Goal: Task Accomplishment & Management: Use online tool/utility

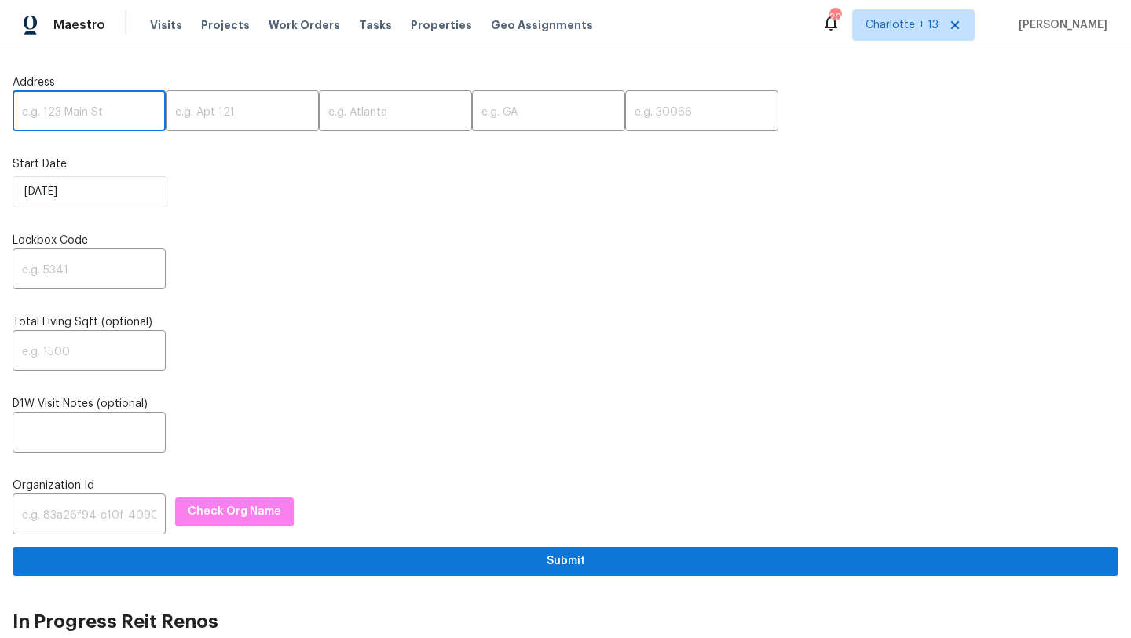
click at [31, 113] on input "text" at bounding box center [89, 112] width 153 height 37
paste input "[STREET_ADDRESS]"
click at [123, 112] on input "[STREET_ADDRESS]" at bounding box center [89, 112] width 153 height 37
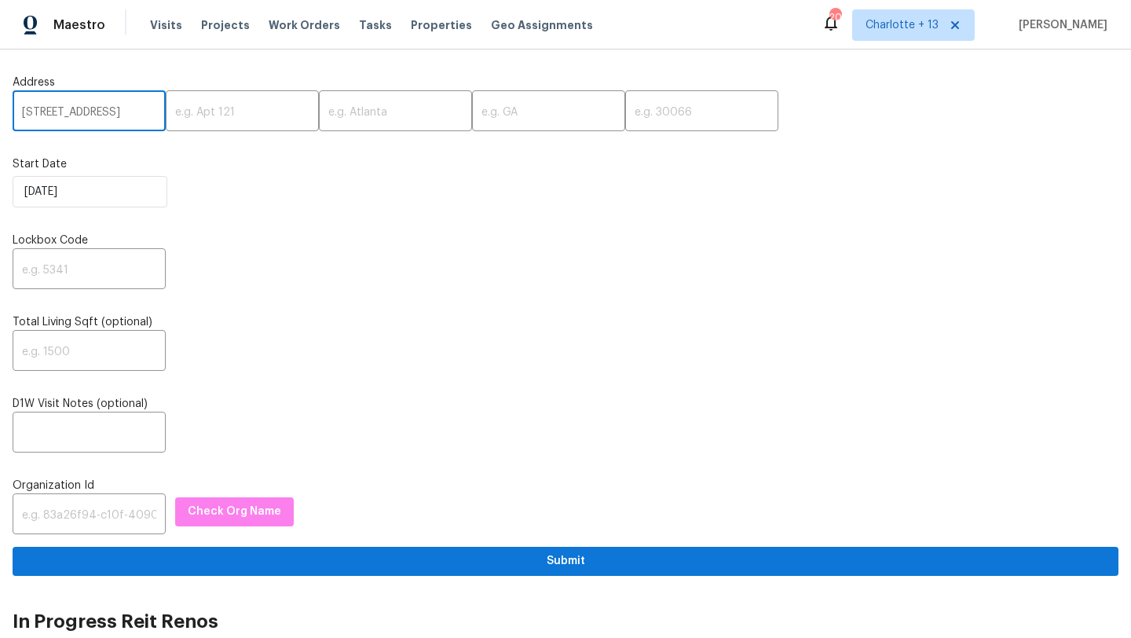
scroll to position [0, 46]
type input "[STREET_ADDRESS]"
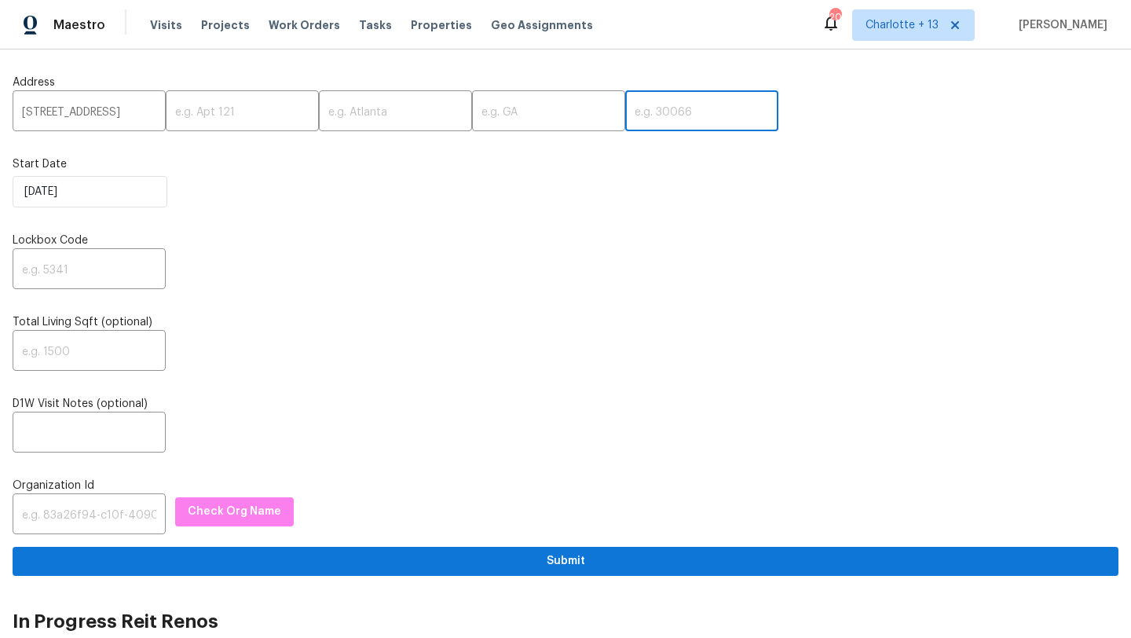
scroll to position [0, 0]
click at [634, 105] on input "text" at bounding box center [701, 112] width 153 height 37
paste input "77041"
type input "77041"
click at [136, 111] on input "[STREET_ADDRESS]" at bounding box center [89, 112] width 153 height 37
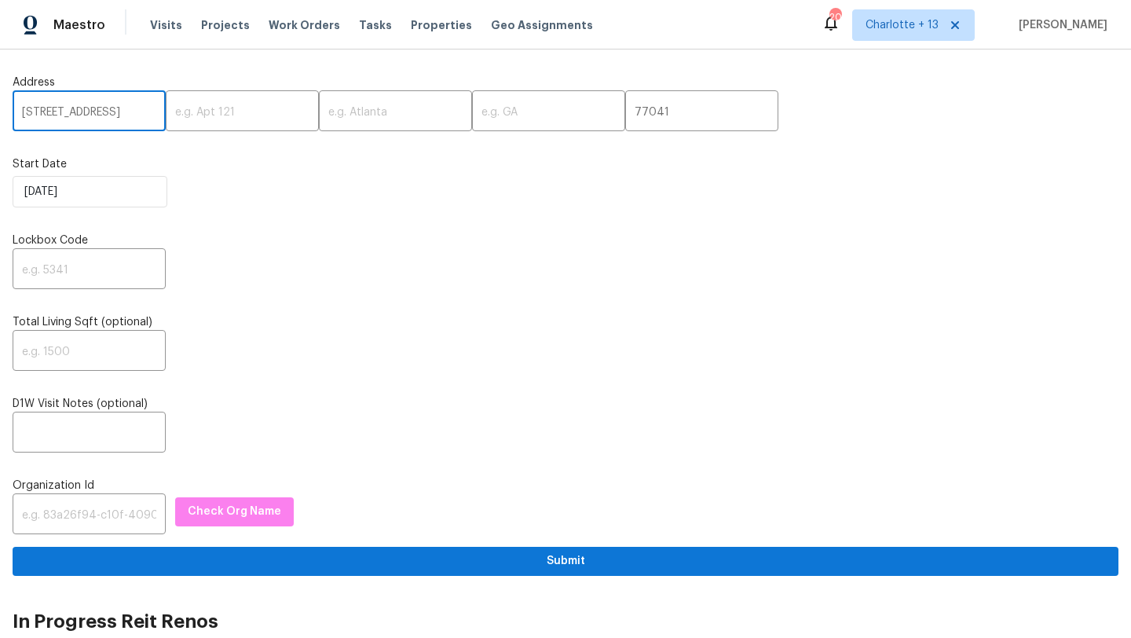
click at [136, 111] on input "[STREET_ADDRESS]" at bounding box center [89, 112] width 153 height 37
type input "[STREET_ADDRESS]"
click at [345, 110] on input "text" at bounding box center [395, 112] width 153 height 37
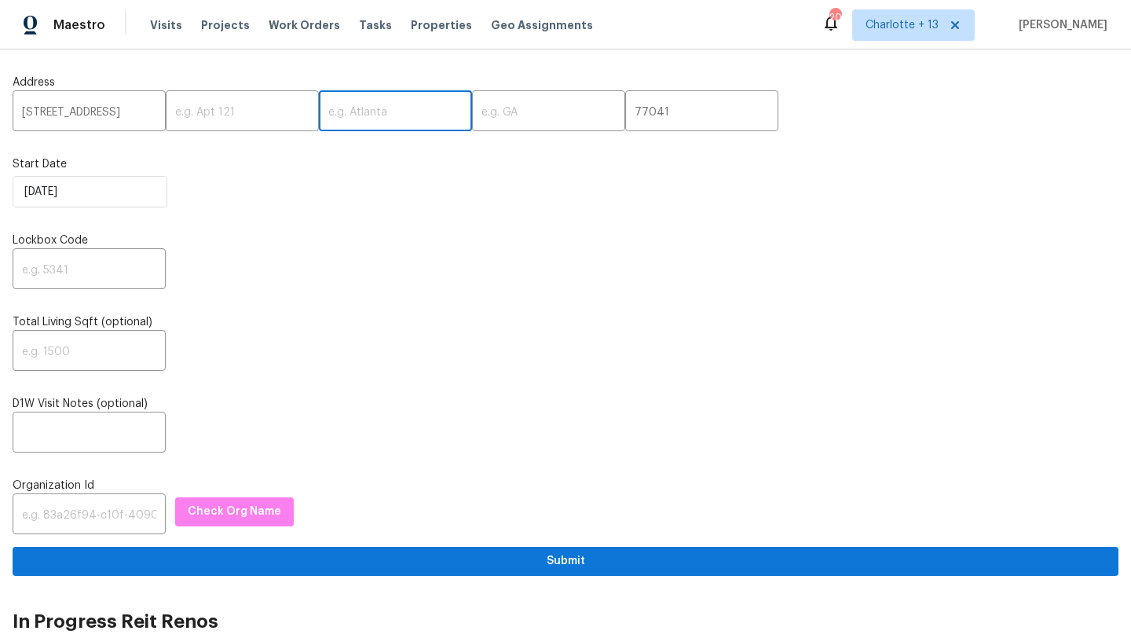
paste input "[GEOGRAPHIC_DATA]"
type input "[GEOGRAPHIC_DATA]"
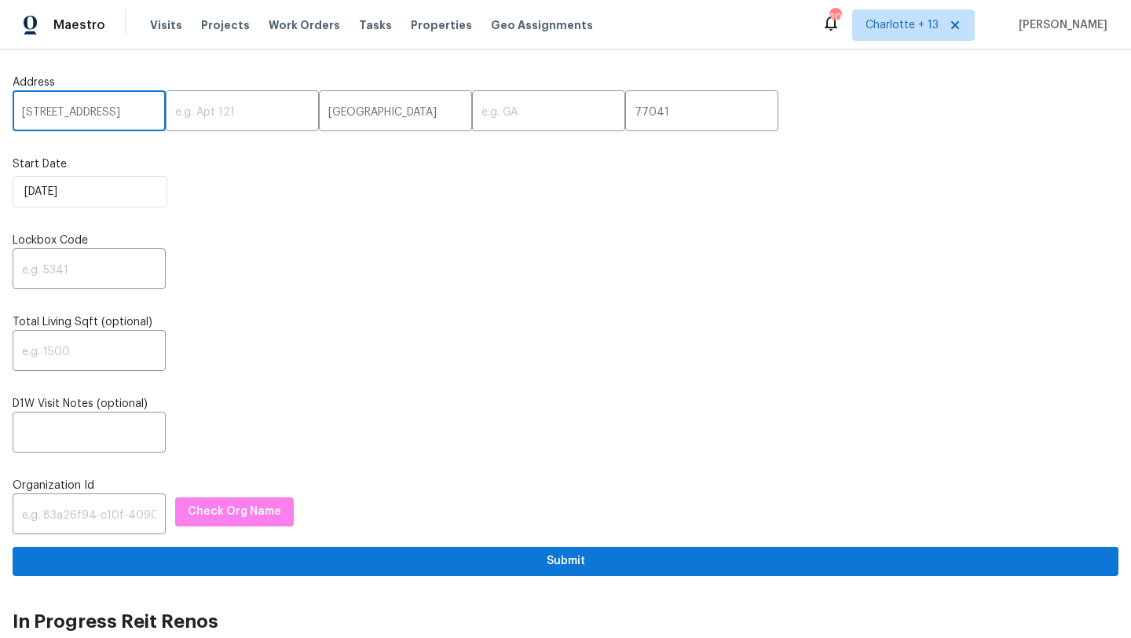
click at [142, 115] on input "[STREET_ADDRESS]" at bounding box center [89, 112] width 153 height 37
type input "[STREET_ADDRESS],,"
click at [472, 118] on input "text" at bounding box center [548, 112] width 153 height 37
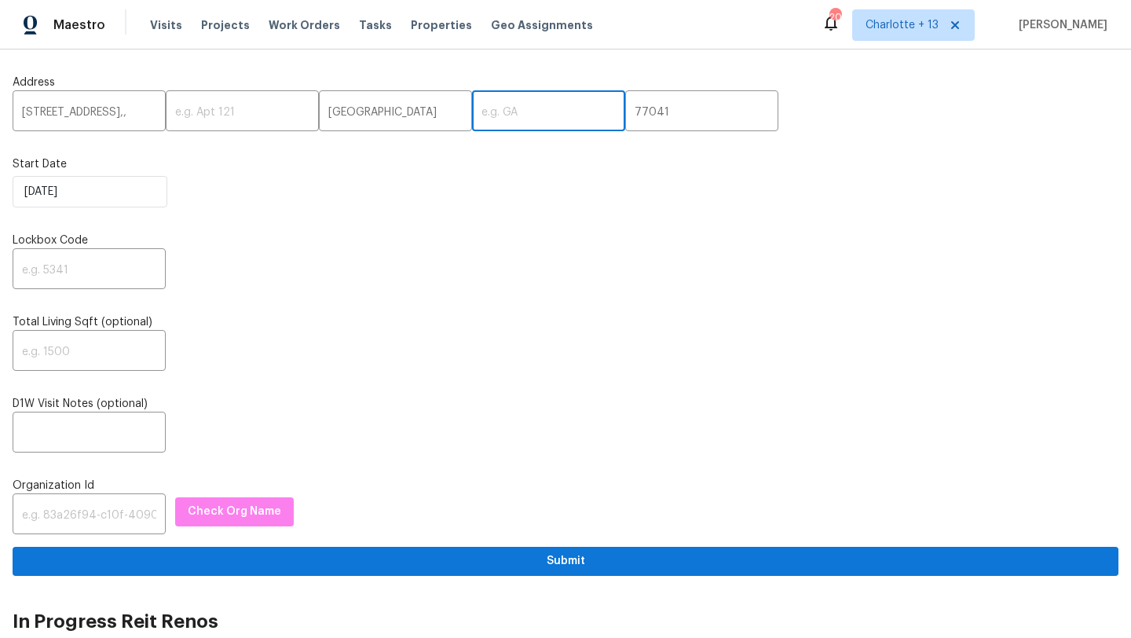
paste input "[GEOGRAPHIC_DATA]"
type input "[GEOGRAPHIC_DATA]"
click at [130, 116] on input "[STREET_ADDRESS],," at bounding box center [89, 112] width 153 height 37
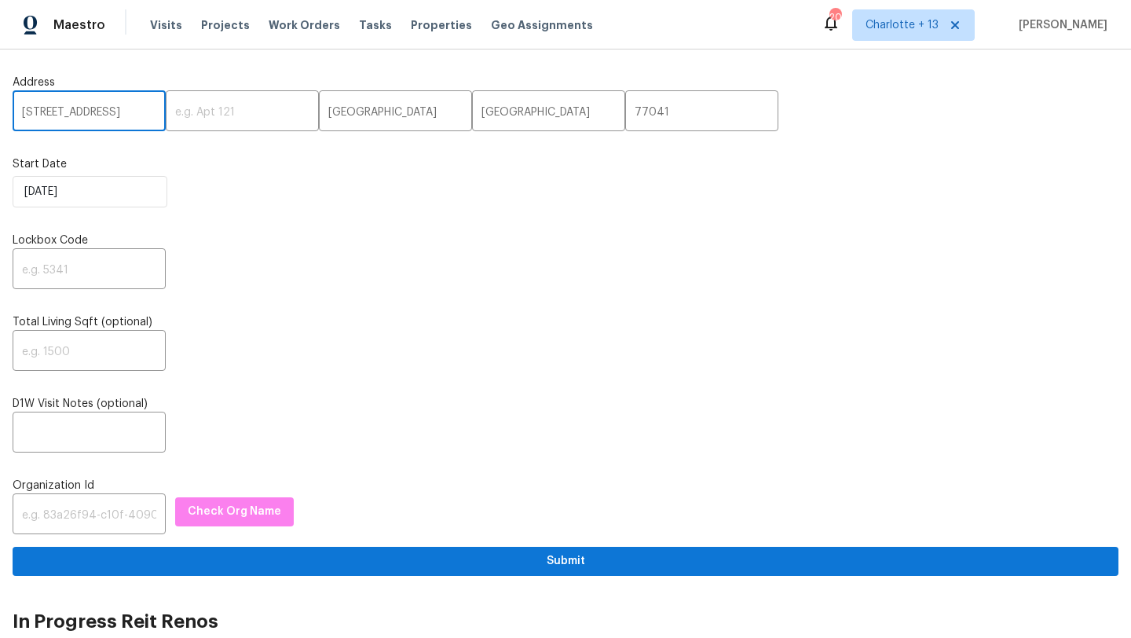
type input "[STREET_ADDRESS]"
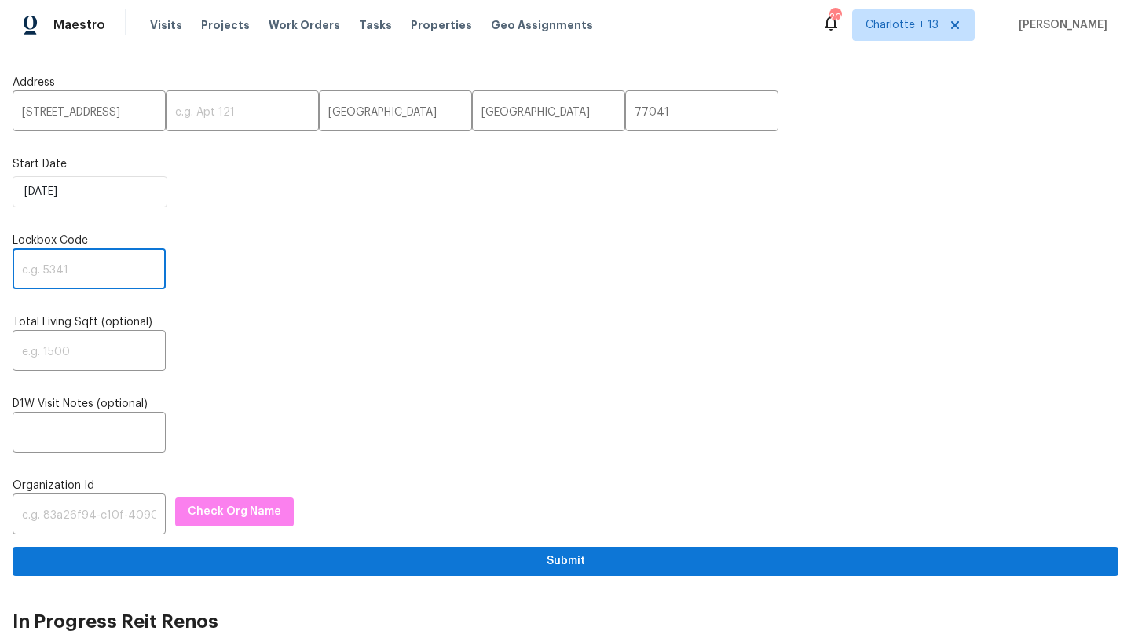
click at [85, 253] on input "text" at bounding box center [89, 270] width 153 height 37
paste input "3829"
type input "3829"
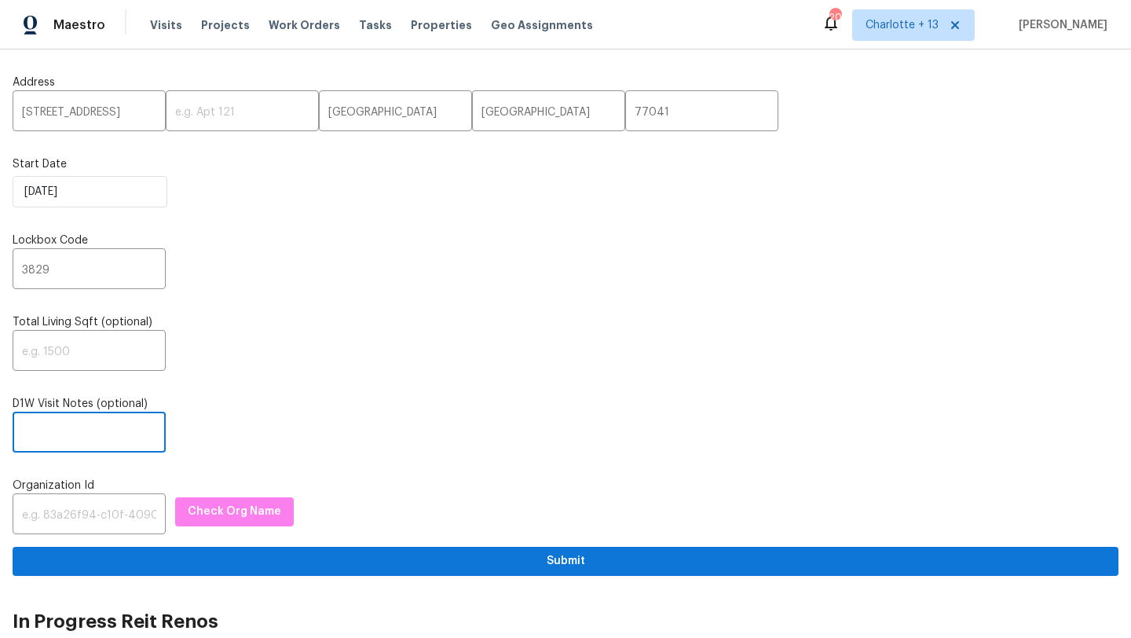
click at [90, 426] on input "text" at bounding box center [89, 433] width 153 height 37
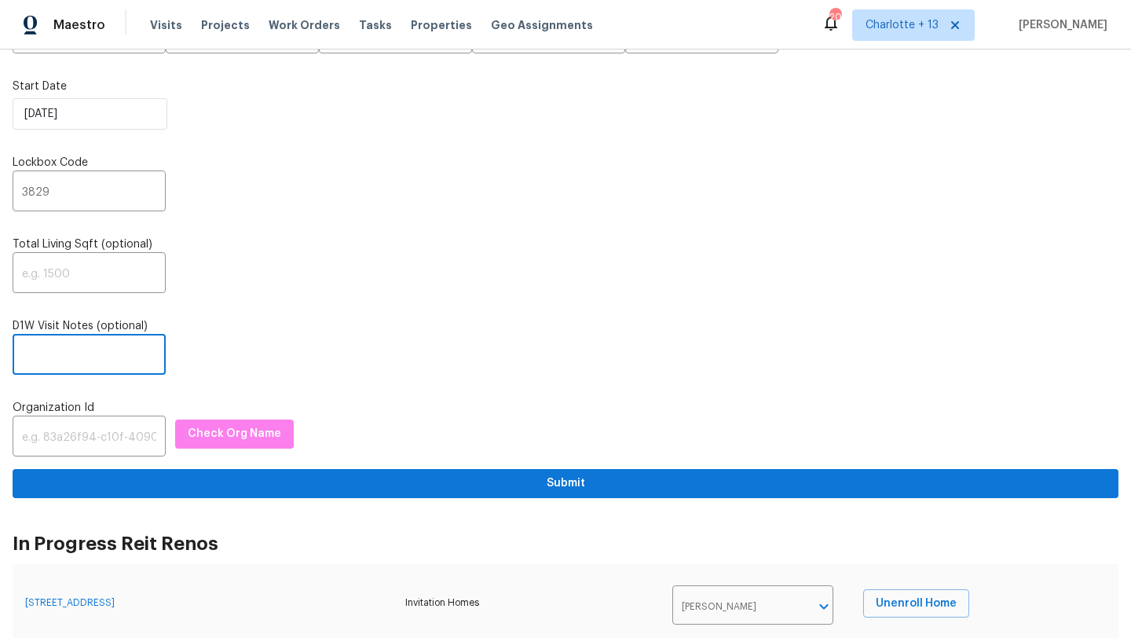
scroll to position [82, 0]
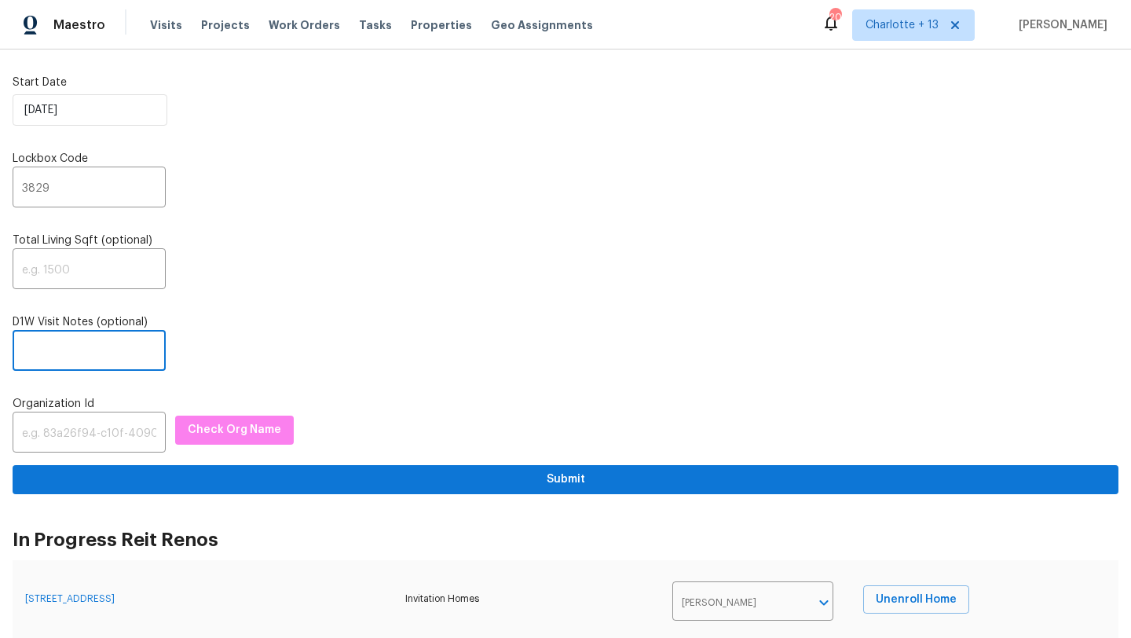
click at [48, 353] on input "text" at bounding box center [89, 352] width 153 height 37
paste input "Lockbox Code: 3829 or 9283"
type input "Lockbox Code: 3829 or 9283"
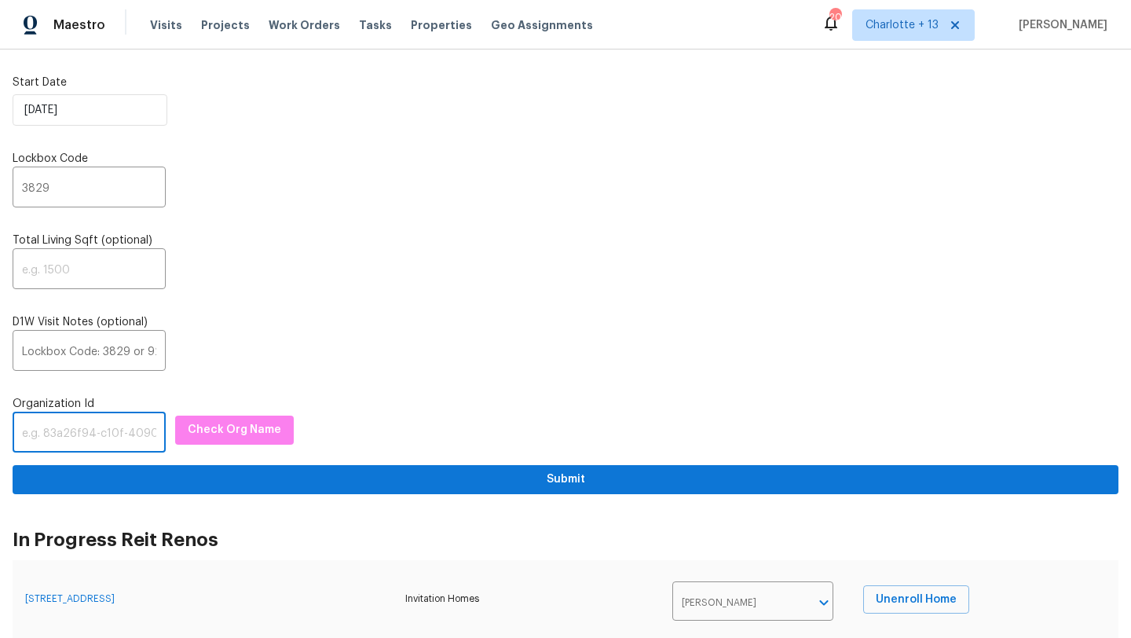
click at [40, 436] on input "text" at bounding box center [89, 433] width 153 height 37
paste input "1349d153-b359-4f9b-b4dd-758ff939cc37"
type input "1349d153-b359-4f9b-b4dd-758ff939cc37"
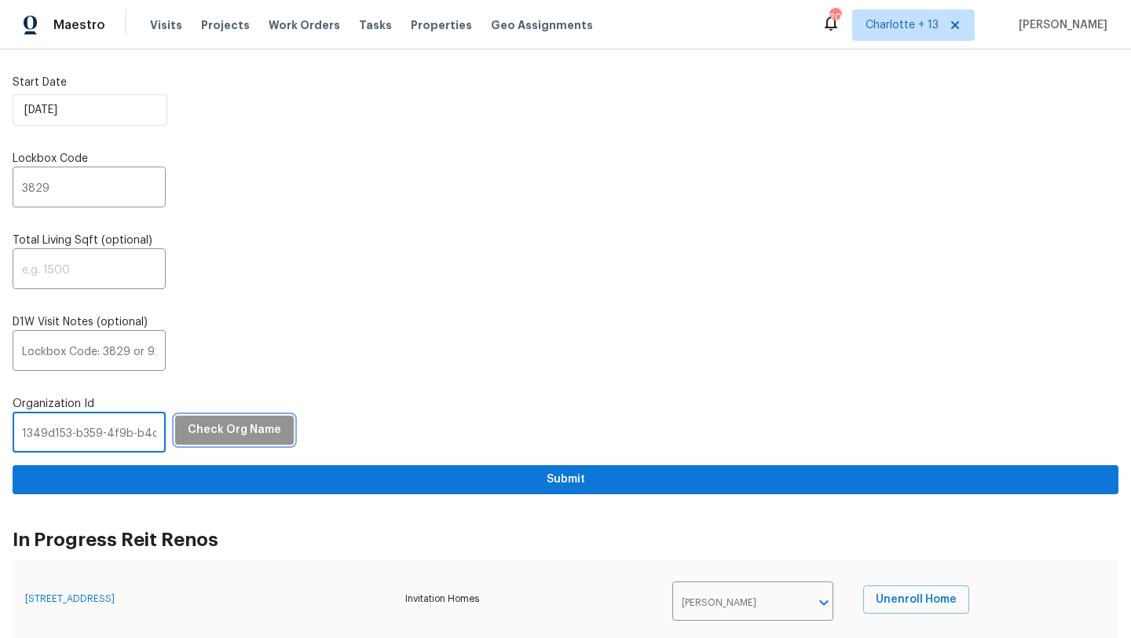
click at [208, 437] on span "Check Org Name" at bounding box center [234, 430] width 93 height 20
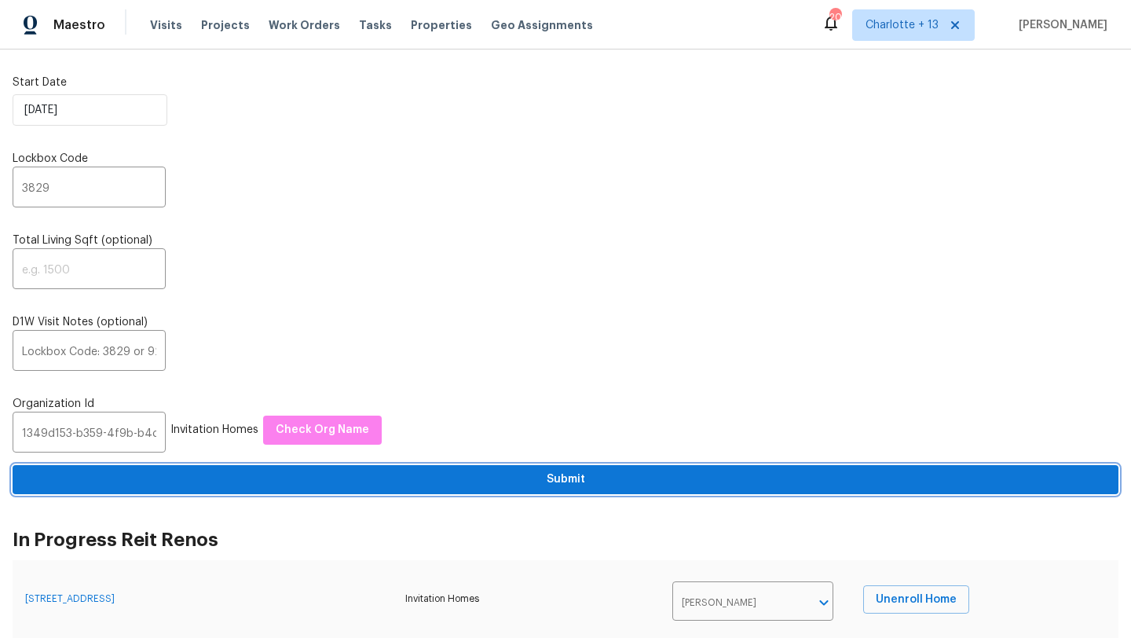
click at [368, 475] on span "Submit" at bounding box center [565, 480] width 1080 height 20
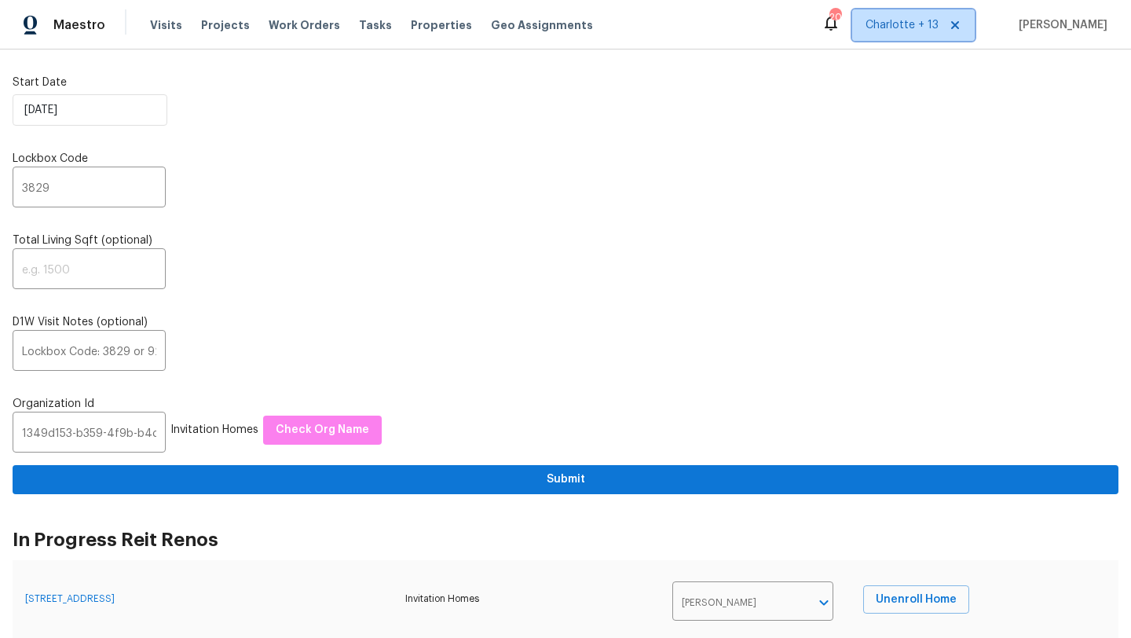
click at [916, 29] on span "Charlotte + 13" at bounding box center [901, 25] width 73 height 16
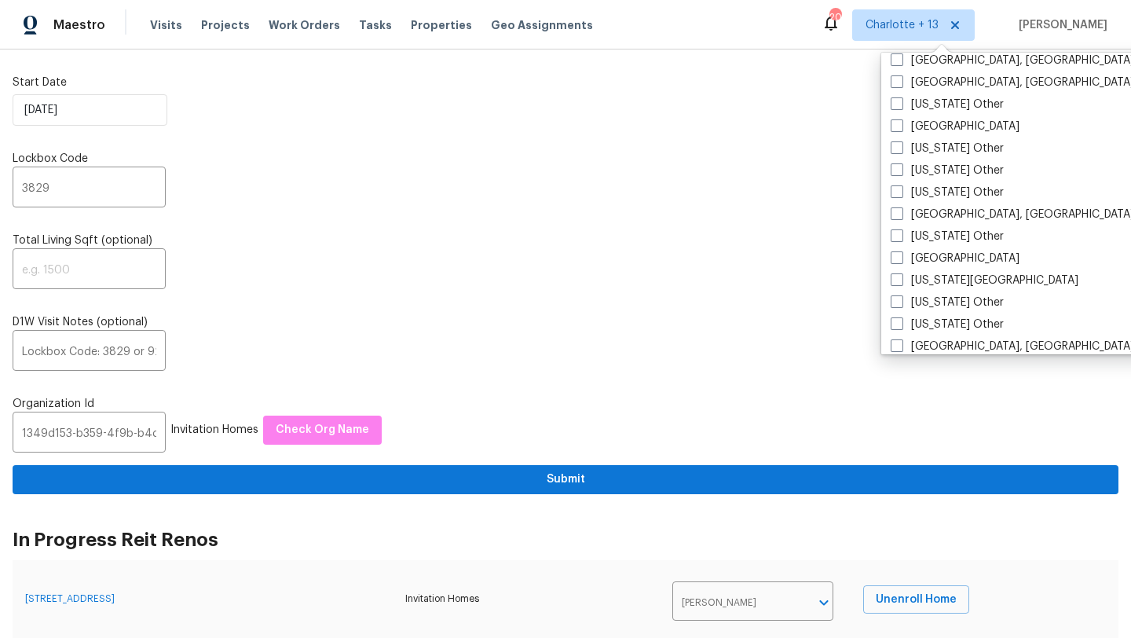
scroll to position [936, 0]
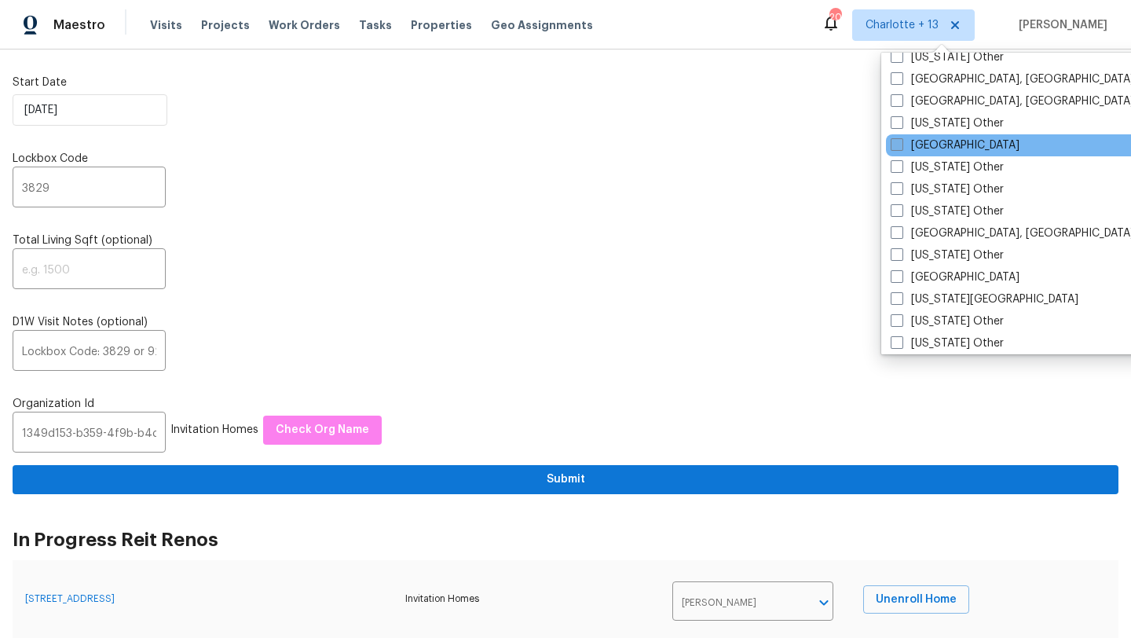
click at [931, 146] on label "[GEOGRAPHIC_DATA]" at bounding box center [954, 145] width 129 height 16
click at [901, 146] on input "[GEOGRAPHIC_DATA]" at bounding box center [895, 142] width 10 height 10
checkbox input "true"
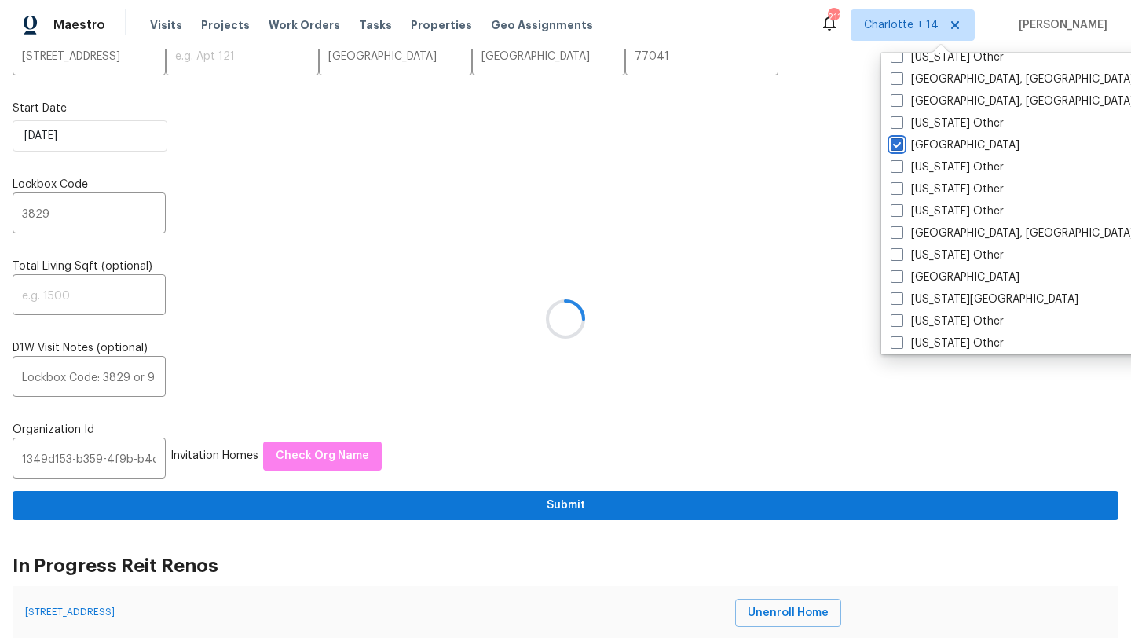
scroll to position [82, 0]
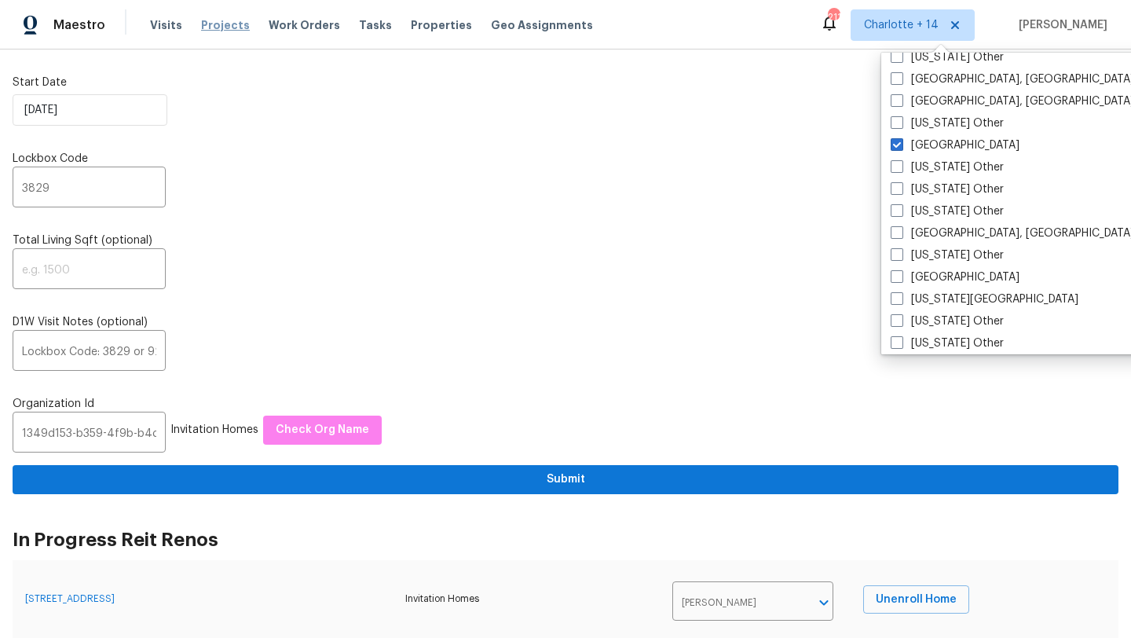
click at [213, 24] on span "Projects" at bounding box center [225, 25] width 49 height 16
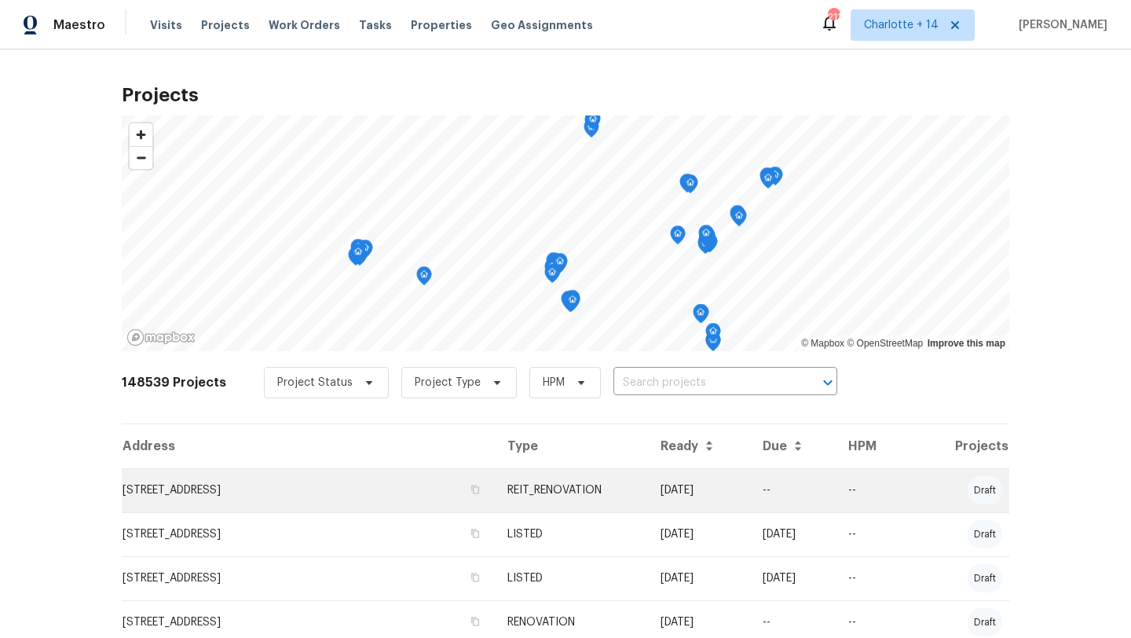
click at [232, 500] on td "[STREET_ADDRESS]" at bounding box center [308, 490] width 373 height 44
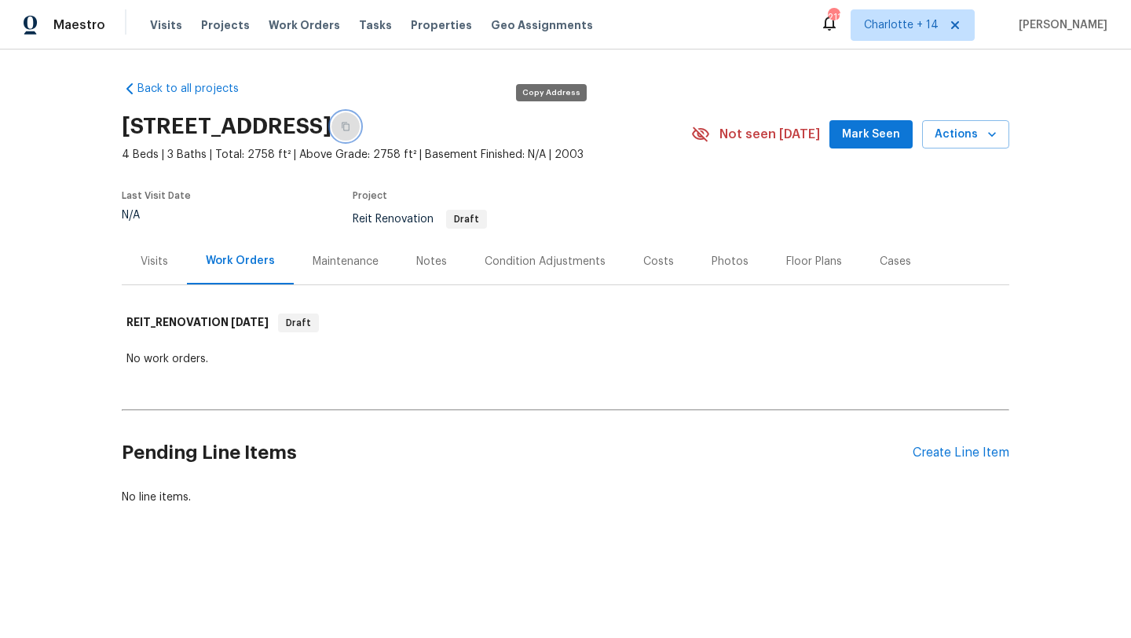
click at [350, 128] on icon "button" at bounding box center [345, 126] width 9 height 9
click at [148, 264] on div "Visits" at bounding box center [154, 262] width 27 height 16
